Goal: Check status: Check status

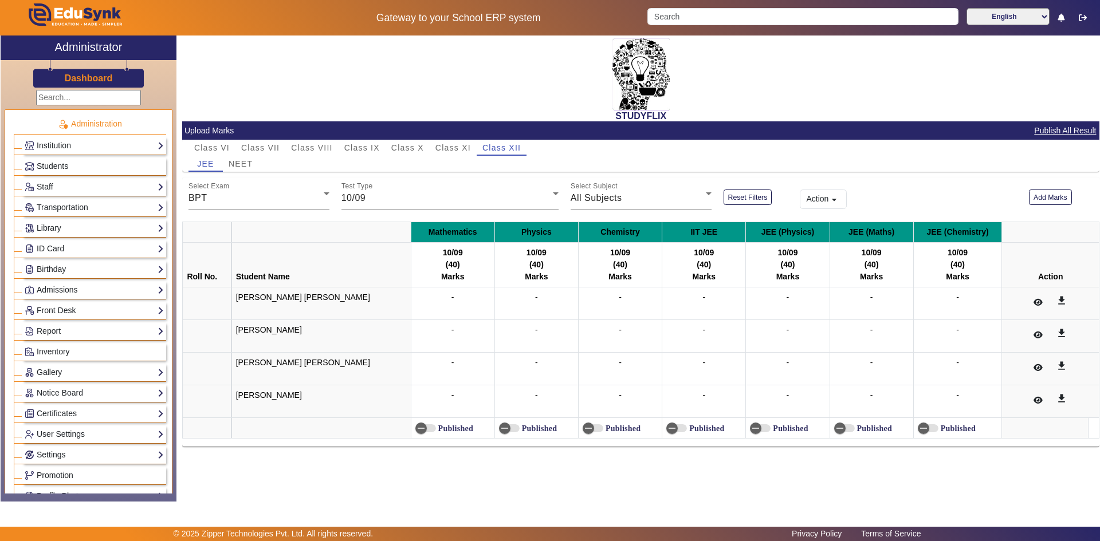
scroll to position [458, 0]
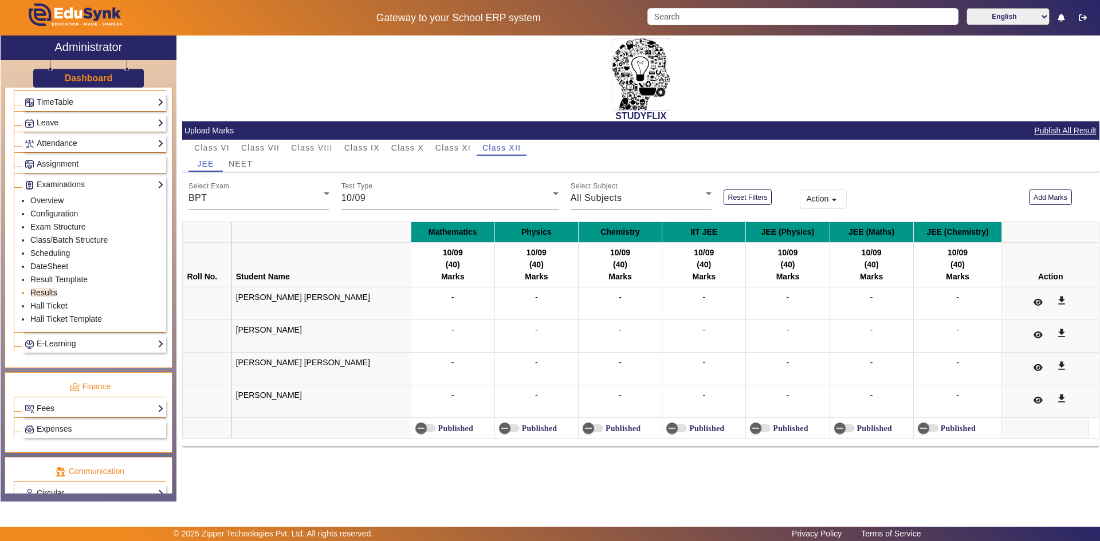
click at [48, 290] on link "Results" at bounding box center [43, 292] width 27 height 9
click at [259, 148] on span "Class VII" at bounding box center [260, 148] width 38 height 8
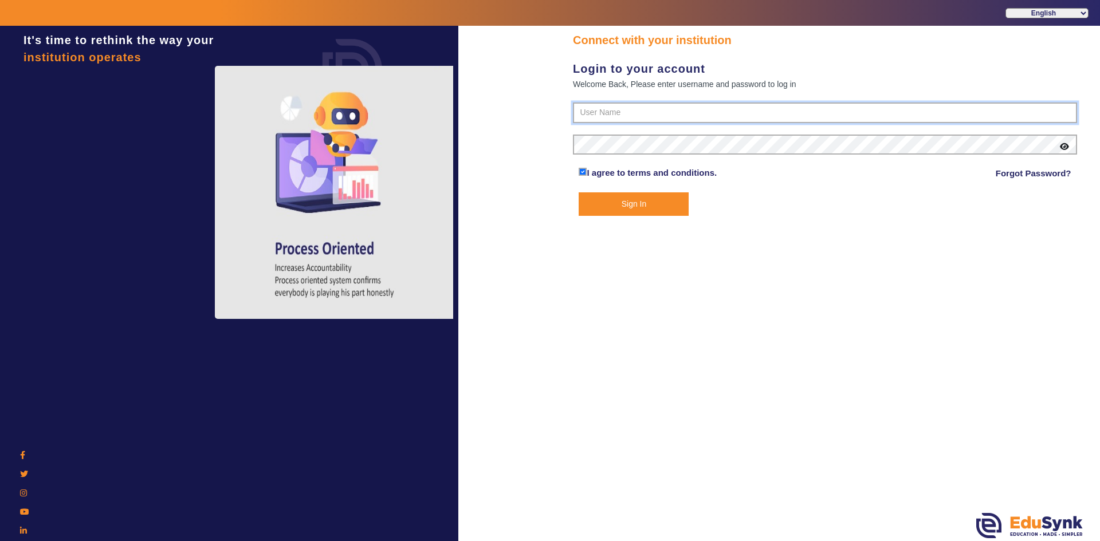
type input "6354922771"
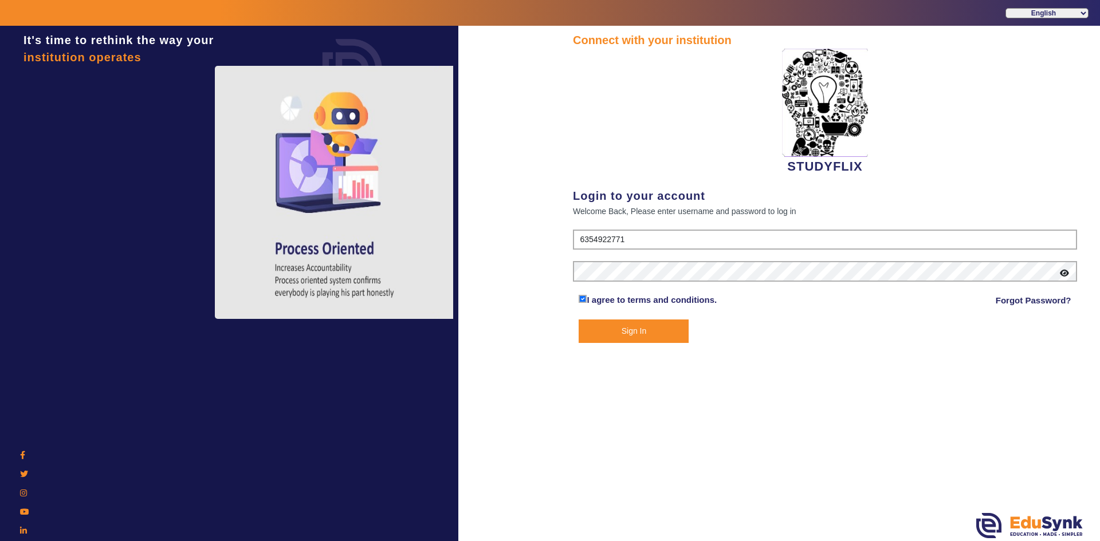
click at [623, 325] on button "Sign In" at bounding box center [634, 331] width 110 height 23
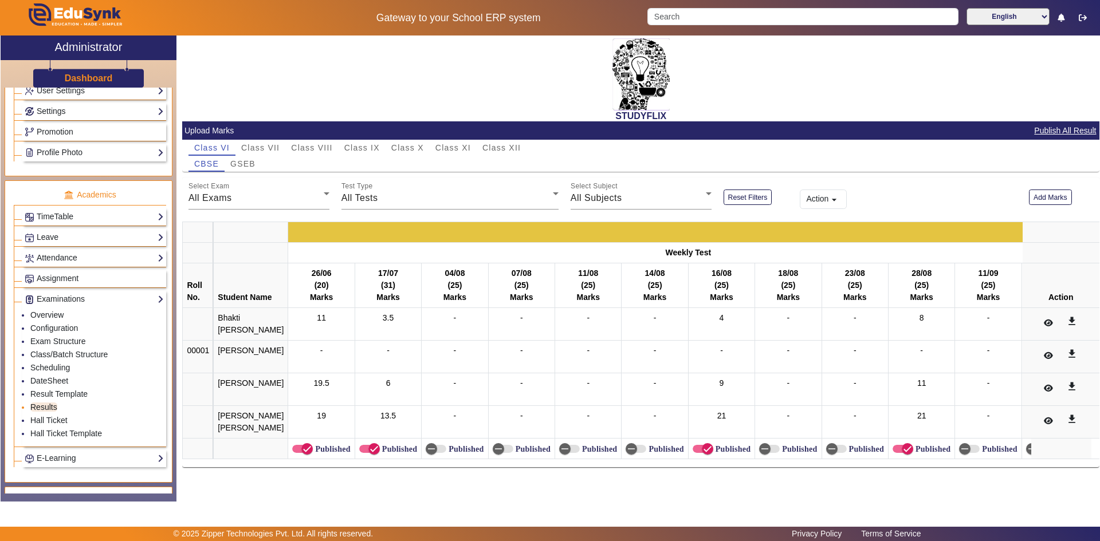
click at [50, 406] on link "Results" at bounding box center [43, 407] width 27 height 9
click at [268, 146] on span "Class VII" at bounding box center [260, 148] width 38 height 8
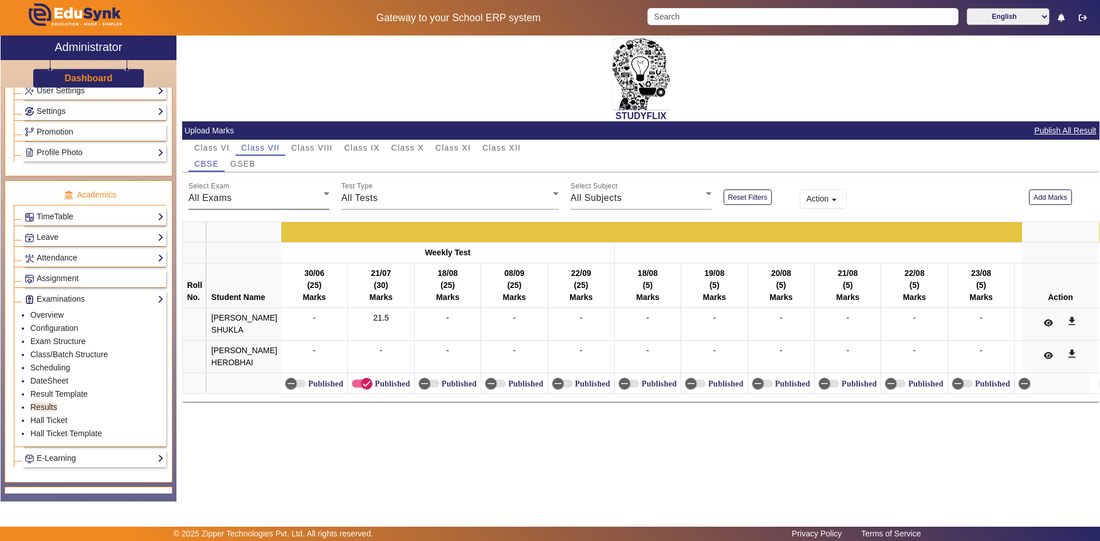
click at [268, 199] on div "All Exams" at bounding box center [255, 198] width 135 height 14
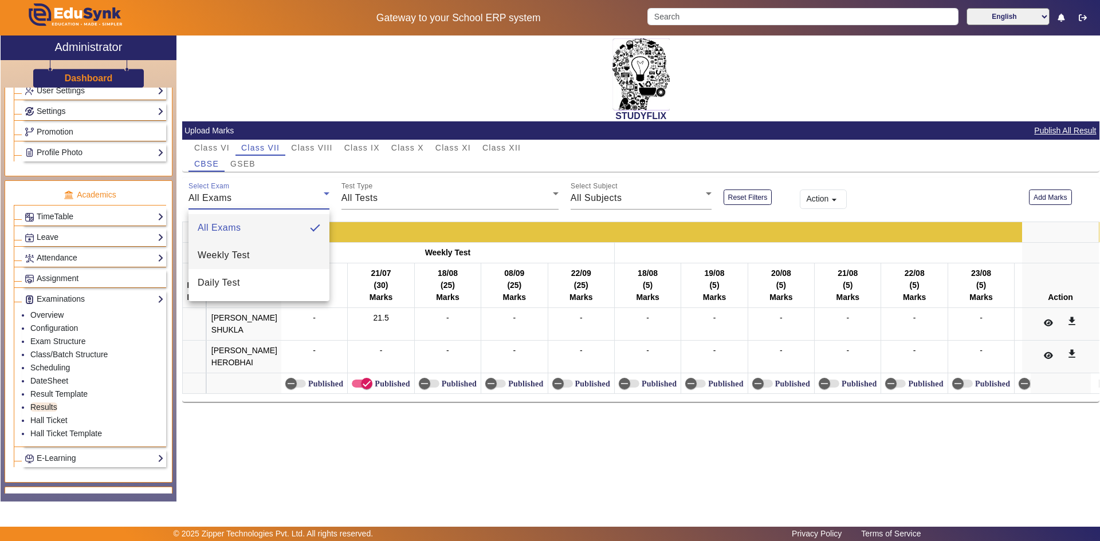
click at [281, 250] on mat-option "Weekly Test" at bounding box center [258, 255] width 141 height 27
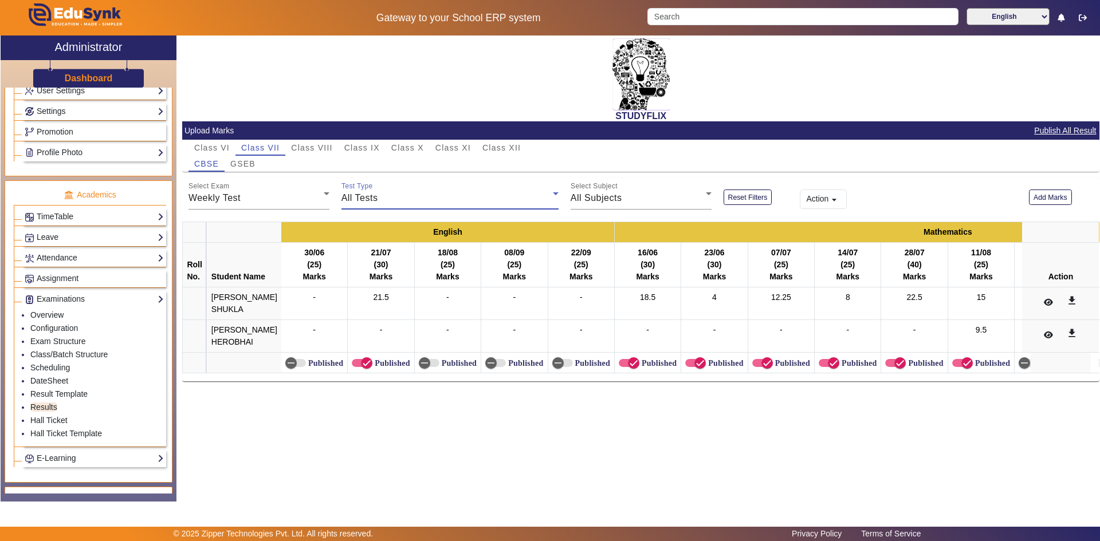
click at [399, 201] on div "All Tests" at bounding box center [446, 198] width 211 height 14
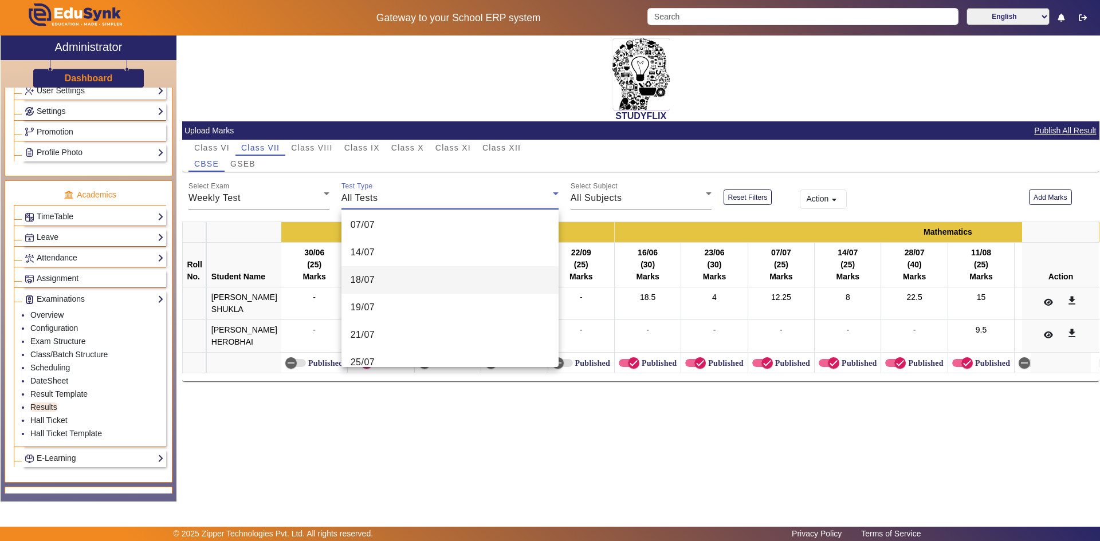
scroll to position [57, 0]
click at [727, 152] on div at bounding box center [550, 270] width 1100 height 541
